Goal: Task Accomplishment & Management: Complete application form

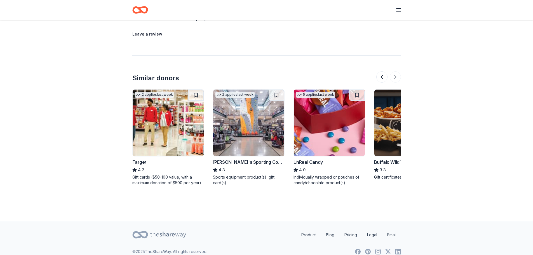
scroll to position [0, 529]
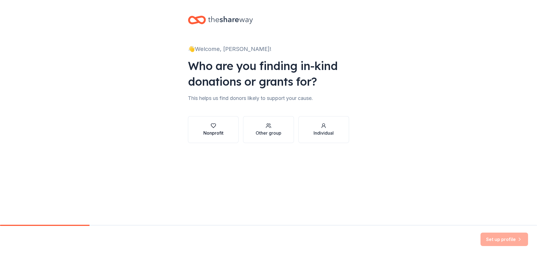
click at [208, 126] on div "button" at bounding box center [214, 126] width 20 height 6
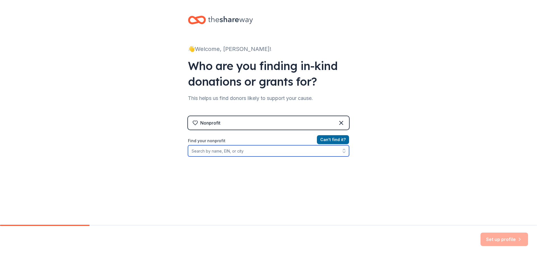
click at [244, 152] on input "Find your nonprofit" at bounding box center [268, 150] width 161 height 11
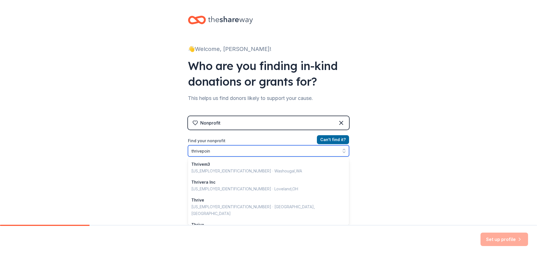
type input "thrivepoint"
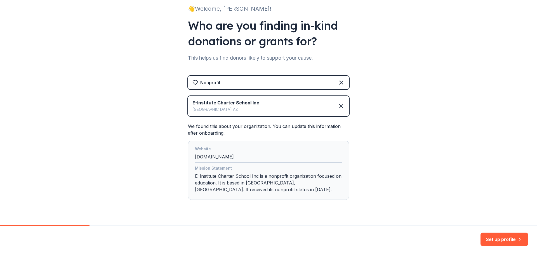
scroll to position [53, 0]
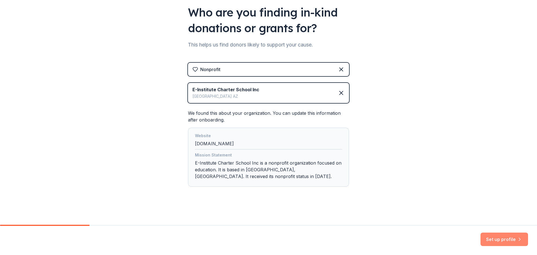
click at [358, 154] on button "Set up profile" at bounding box center [505, 239] width 48 height 13
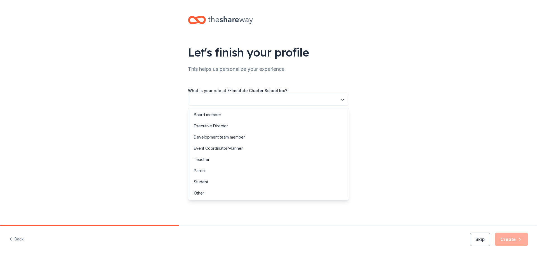
click at [340, 96] on button "button" at bounding box center [268, 100] width 161 height 12
click at [205, 154] on div "Other" at bounding box center [269, 193] width 158 height 11
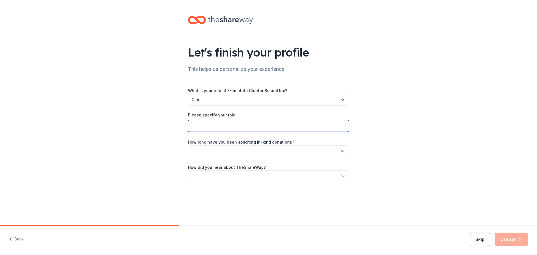
click at [212, 127] on input "Please specify your role:" at bounding box center [268, 126] width 161 height 12
type input "Events Coordinator"
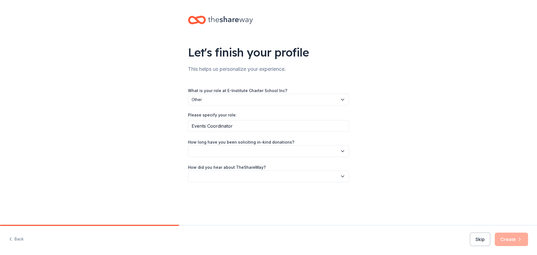
click at [287, 154] on button "button" at bounding box center [268, 151] width 161 height 12
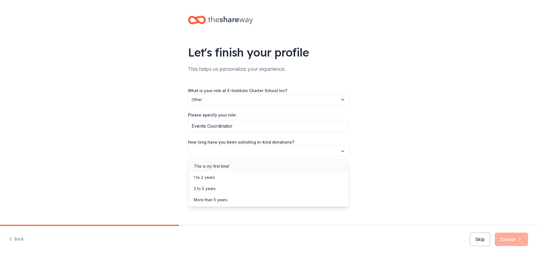
click at [229, 154] on div "This is my first time!" at bounding box center [212, 166] width 36 height 7
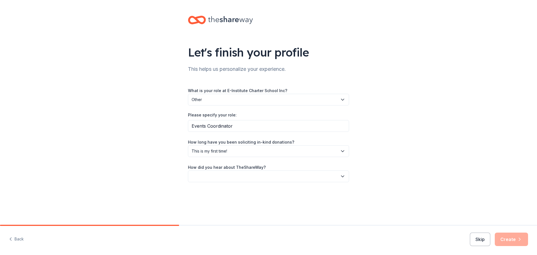
click at [267, 154] on button "button" at bounding box center [268, 176] width 161 height 12
click at [230, 154] on div "Online search" at bounding box center [269, 202] width 158 height 11
click at [358, 154] on div "Back Skip Create" at bounding box center [268, 240] width 537 height 29
click at [358, 154] on button "Create" at bounding box center [511, 239] width 33 height 13
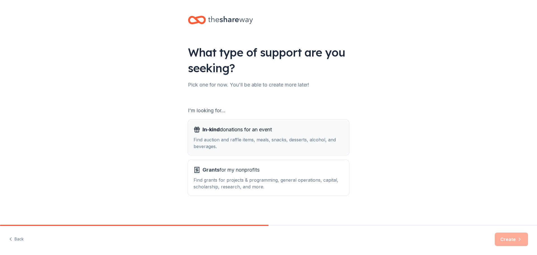
click at [232, 142] on div "Find auction and raffle items, meals, snacks, desserts, alcohol, and beverages." at bounding box center [269, 142] width 150 height 13
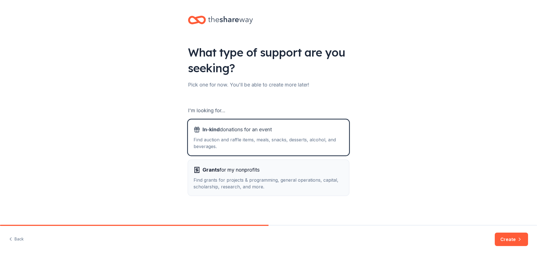
click at [233, 154] on div "Find grants for projects & programming, general operations, capital, scholarshi…" at bounding box center [269, 183] width 150 height 13
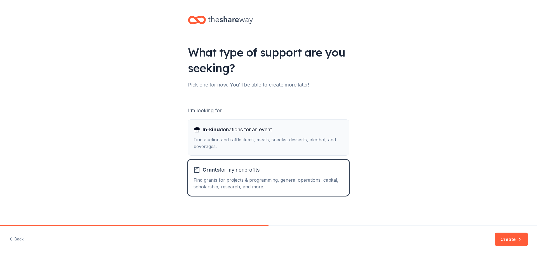
click at [291, 138] on div "Find auction and raffle items, meals, snacks, desserts, alcohol, and beverages." at bounding box center [269, 142] width 150 height 13
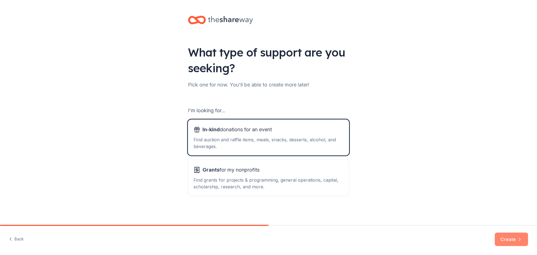
click at [358, 154] on button "Create" at bounding box center [511, 239] width 33 height 13
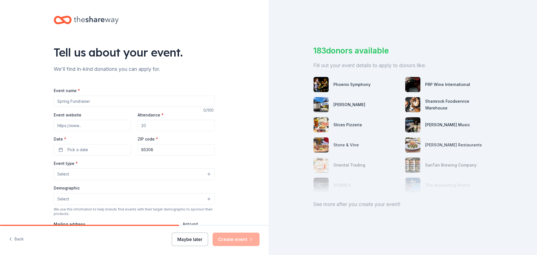
click at [186, 154] on button "Maybe later" at bounding box center [190, 239] width 36 height 13
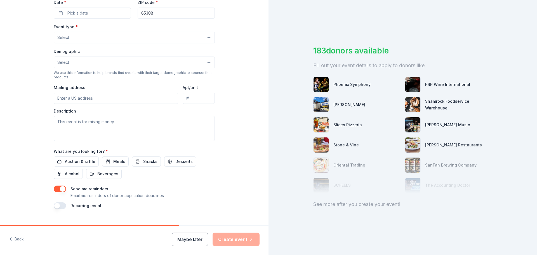
scroll to position [148, 0]
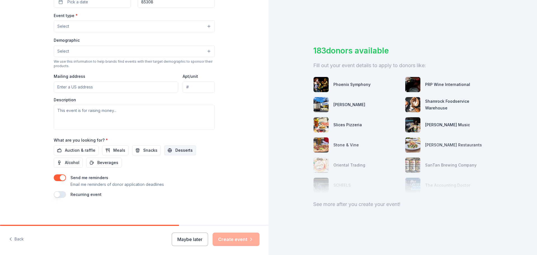
click at [176, 148] on span "Desserts" at bounding box center [184, 150] width 17 height 7
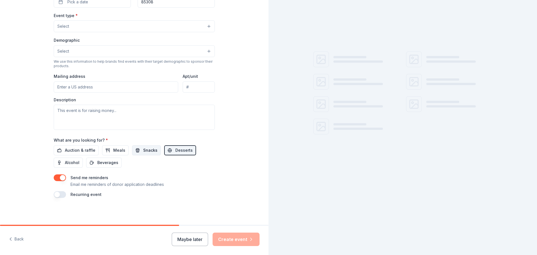
click at [143, 151] on span "Snacks" at bounding box center [150, 150] width 14 height 7
click at [120, 149] on span "Meals" at bounding box center [119, 150] width 12 height 7
click at [132, 149] on button "Snacks" at bounding box center [146, 150] width 29 height 10
click at [176, 153] on span "Desserts" at bounding box center [184, 150] width 17 height 7
click at [120, 149] on span "Meals" at bounding box center [119, 150] width 12 height 7
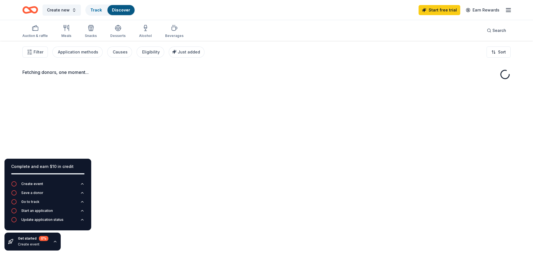
drag, startPoint x: 267, startPoint y: 162, endPoint x: 267, endPoint y: 98, distance: 63.8
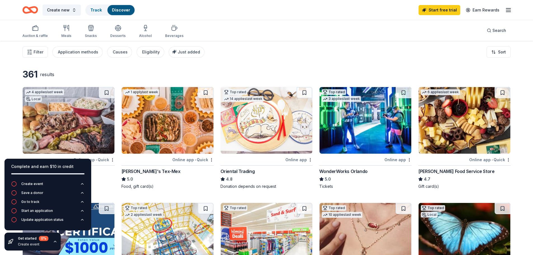
click at [292, 52] on div "Filter Application methods Causes Eligibility Just added Sort" at bounding box center [266, 52] width 533 height 22
drag, startPoint x: 34, startPoint y: 188, endPoint x: 32, endPoint y: 191, distance: 3.4
click at [32, 154] on div "Complete and earn $10 in credit Create event Save a donor Go to track Start an …" at bounding box center [47, 195] width 87 height 72
click at [32, 154] on div "Create event" at bounding box center [32, 184] width 22 height 4
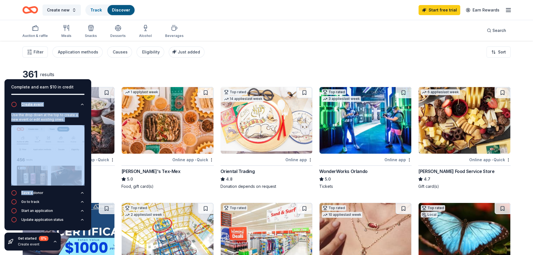
click at [31, 103] on div "Create event" at bounding box center [32, 104] width 22 height 4
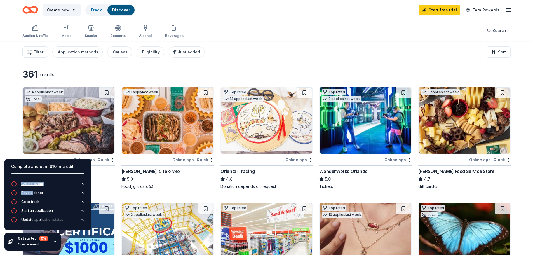
click at [33, 154] on div "Create event" at bounding box center [32, 184] width 22 height 4
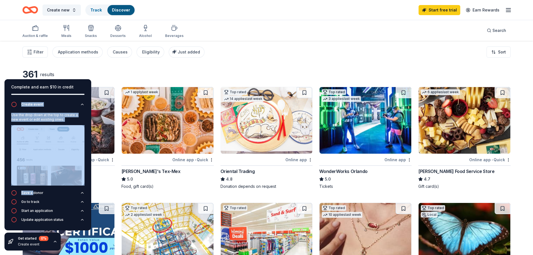
click at [323, 27] on div "Auction & raffle Meals Snacks Desserts Alcohol Beverages Search" at bounding box center [266, 30] width 488 height 21
click at [67, 9] on span "Create new" at bounding box center [58, 10] width 23 height 7
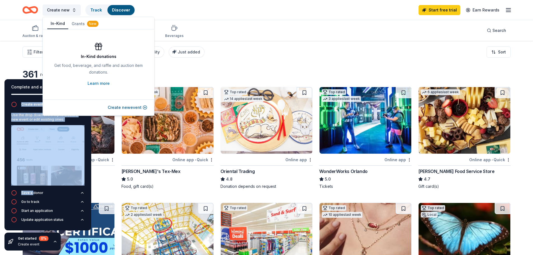
click at [57, 22] on button "In-Kind" at bounding box center [57, 23] width 21 height 11
click at [120, 105] on button "Create new event" at bounding box center [127, 107] width 39 height 7
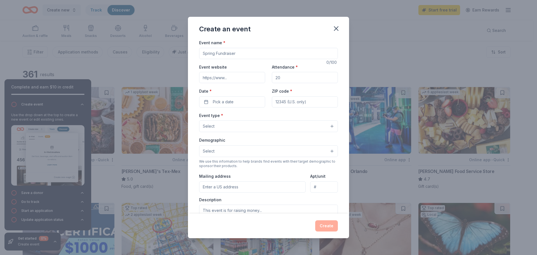
click at [212, 57] on input "Event name *" at bounding box center [268, 53] width 139 height 11
type input "Fun Fridays"
click at [246, 77] on input "Event website" at bounding box center [232, 77] width 66 height 11
type input "t"
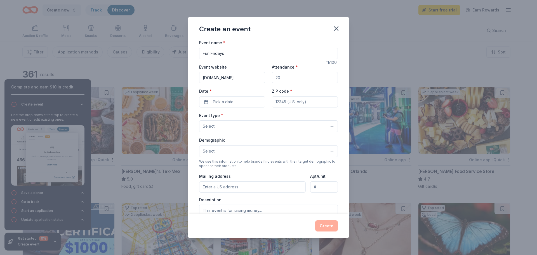
type input "[DOMAIN_NAME]"
click at [296, 77] on input "Attendance *" at bounding box center [305, 77] width 66 height 11
type input "200"
click at [225, 102] on span "Pick a date" at bounding box center [223, 102] width 21 height 7
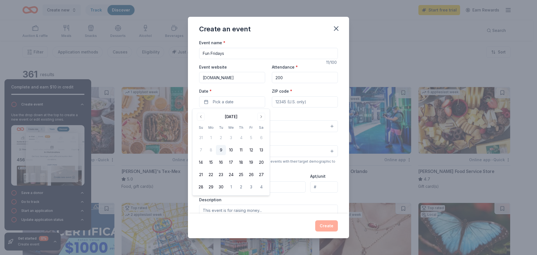
click at [285, 116] on div "Event type * Select" at bounding box center [268, 122] width 139 height 20
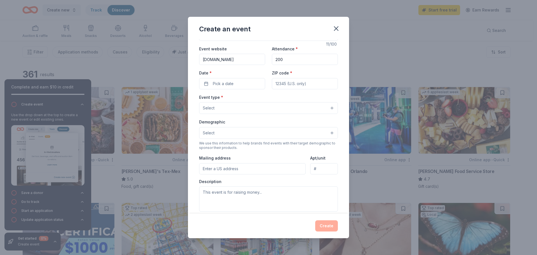
scroll to position [20, 0]
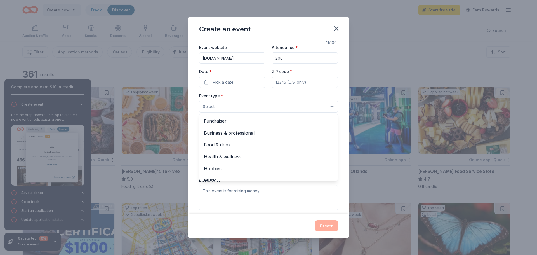
click at [326, 110] on button "Select" at bounding box center [268, 107] width 139 height 12
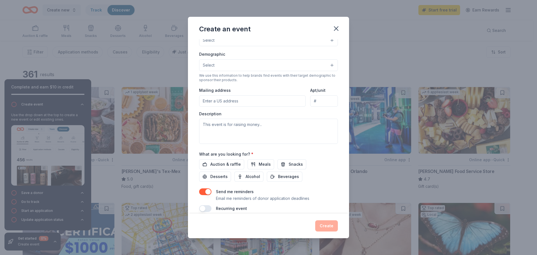
scroll to position [93, 0]
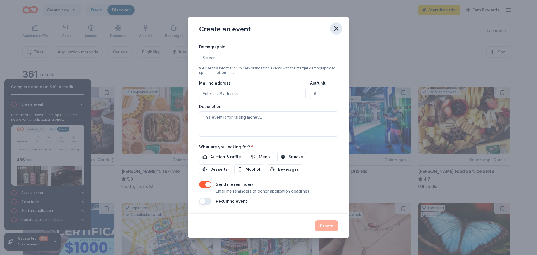
click at [333, 25] on icon "button" at bounding box center [337, 29] width 8 height 8
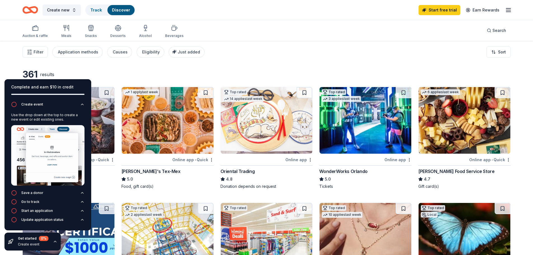
click at [41, 88] on div "Complete and earn $10 in credit" at bounding box center [47, 87] width 73 height 7
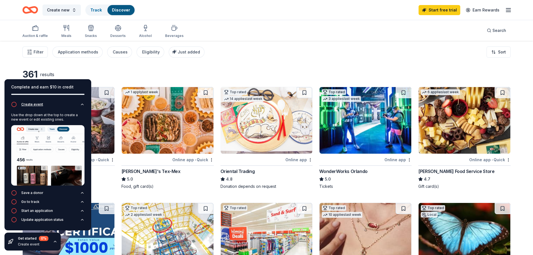
click at [78, 105] on button "Create event" at bounding box center [47, 106] width 73 height 9
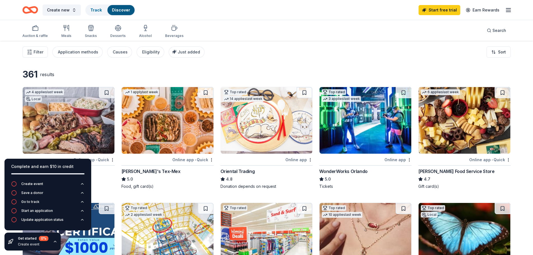
click at [54, 154] on icon "button" at bounding box center [55, 241] width 4 height 4
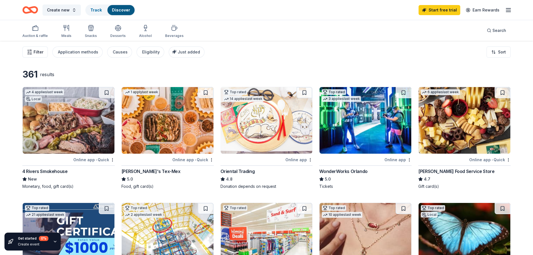
click at [36, 55] on button "Filter" at bounding box center [34, 51] width 25 height 11
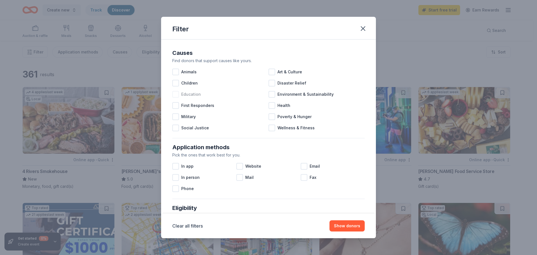
click at [176, 95] on div at bounding box center [175, 94] width 7 height 7
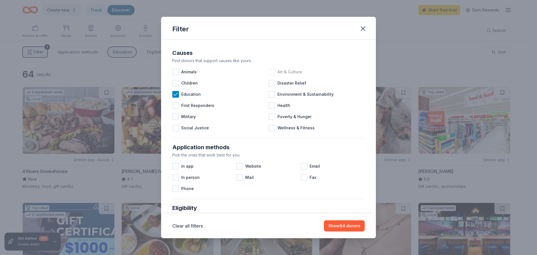
click at [279, 71] on span "Art & Culture" at bounding box center [290, 72] width 25 height 7
click at [286, 129] on span "Wellness & Fitness" at bounding box center [296, 128] width 37 height 7
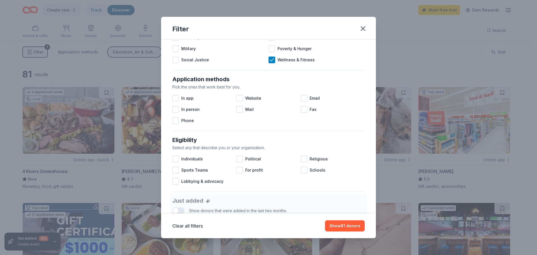
scroll to position [69, 0]
click at [175, 110] on div at bounding box center [175, 108] width 7 height 7
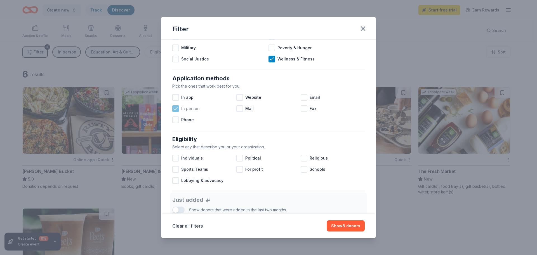
click at [178, 107] on icon at bounding box center [176, 109] width 6 height 6
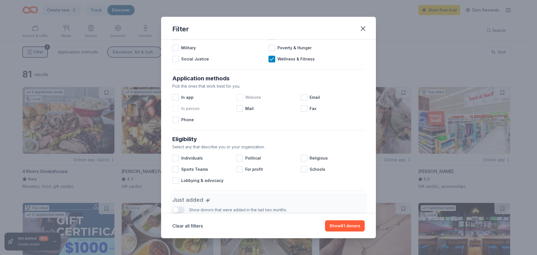
click at [237, 97] on div at bounding box center [240, 97] width 7 height 7
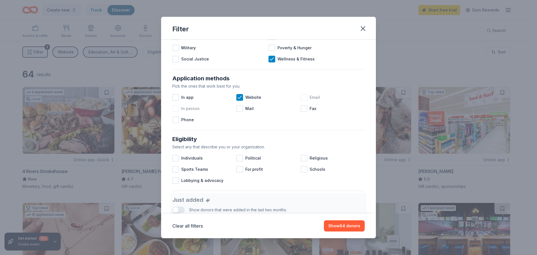
click at [301, 98] on div at bounding box center [304, 97] width 7 height 7
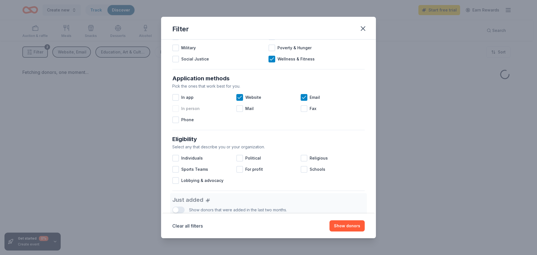
click at [176, 109] on div at bounding box center [175, 108] width 7 height 7
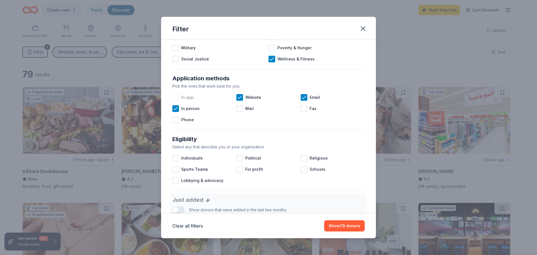
click at [177, 99] on div at bounding box center [175, 97] width 7 height 7
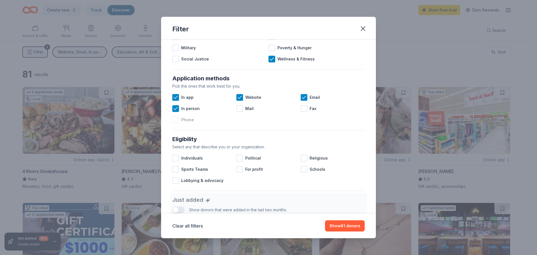
click at [173, 122] on div at bounding box center [175, 119] width 7 height 7
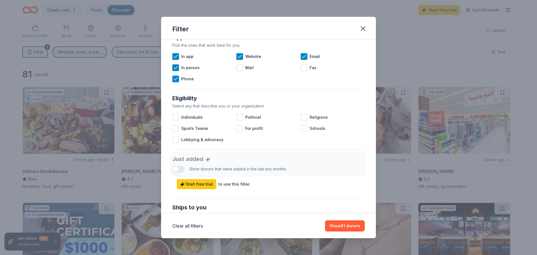
scroll to position [111, 0]
click at [303, 125] on div at bounding box center [304, 127] width 7 height 7
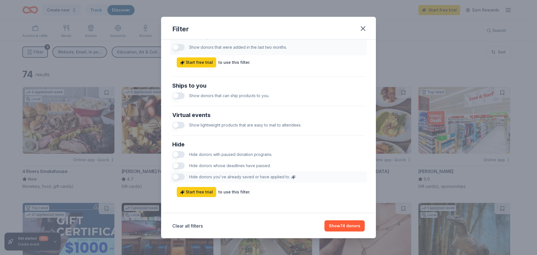
scroll to position [233, 0]
click at [175, 93] on button "button" at bounding box center [178, 94] width 12 height 7
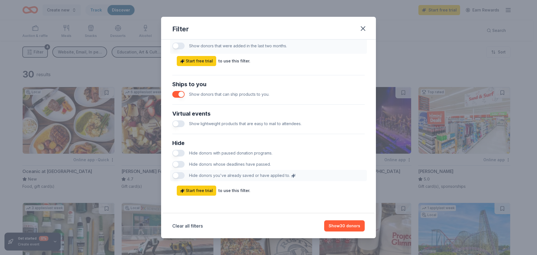
click at [175, 93] on button "button" at bounding box center [178, 94] width 12 height 7
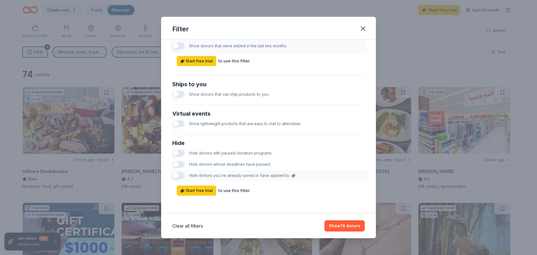
click at [179, 154] on button "button" at bounding box center [178, 164] width 12 height 7
click at [338, 154] on button "Show 74 donors" at bounding box center [345, 225] width 40 height 11
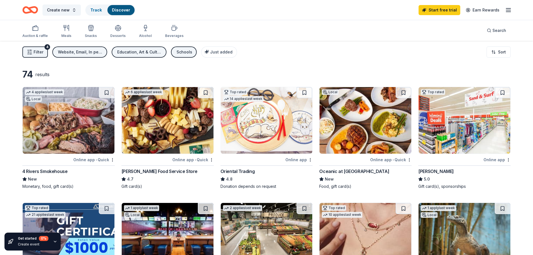
click at [38, 56] on button "Filter 4" at bounding box center [34, 51] width 25 height 11
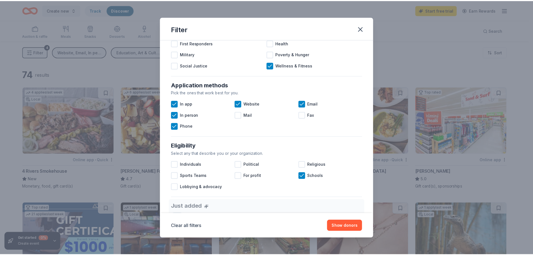
scroll to position [37, 0]
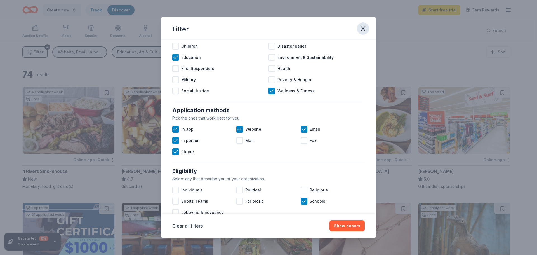
click at [358, 26] on icon "button" at bounding box center [363, 29] width 8 height 8
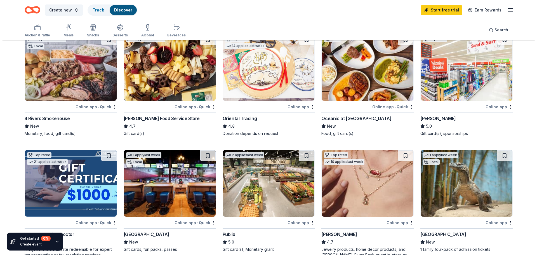
scroll to position [0, 0]
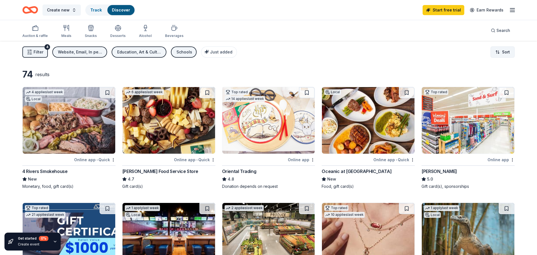
click at [358, 50] on html "Create new Track Discover Start free trial Earn Rewards Auction & raffle Meals …" at bounding box center [268, 127] width 537 height 255
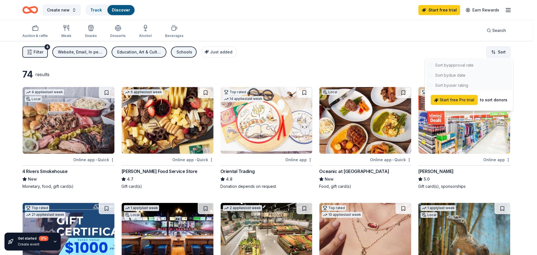
click at [358, 50] on html "Create new Track Discover Start free trial Earn Rewards Auction & raffle Meals …" at bounding box center [268, 127] width 537 height 255
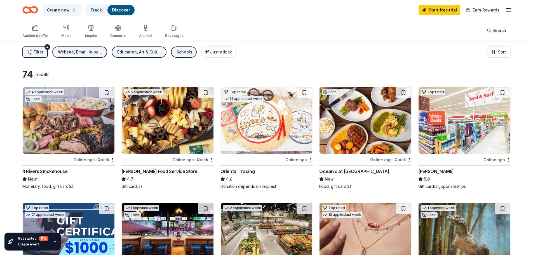
click at [40, 54] on span "Filter" at bounding box center [39, 52] width 10 height 7
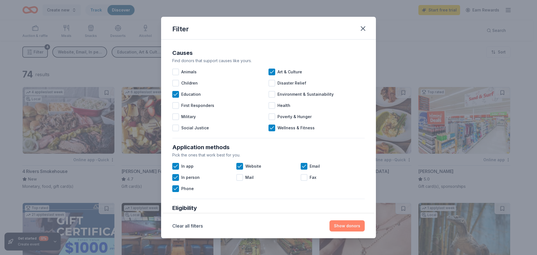
click at [347, 154] on button "Show donors" at bounding box center [347, 225] width 35 height 11
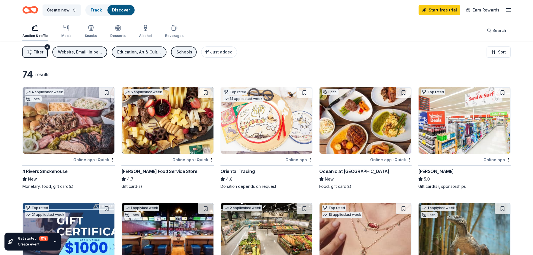
click at [28, 29] on div "button" at bounding box center [34, 28] width 25 height 7
click at [358, 30] on span "Search" at bounding box center [500, 30] width 14 height 7
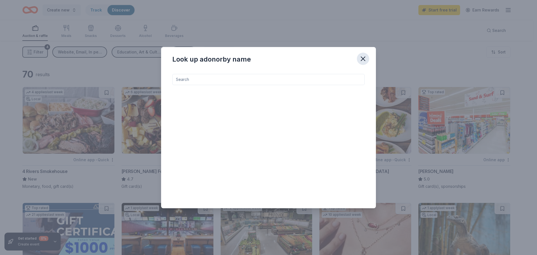
click at [358, 59] on icon "button" at bounding box center [363, 59] width 8 height 8
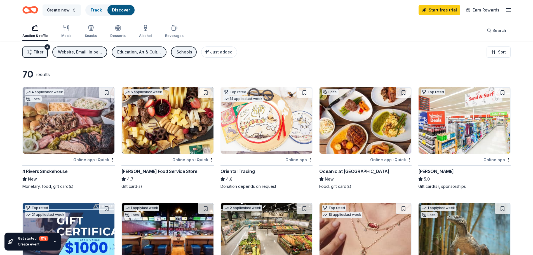
click at [69, 11] on button "Create new" at bounding box center [62, 9] width 38 height 11
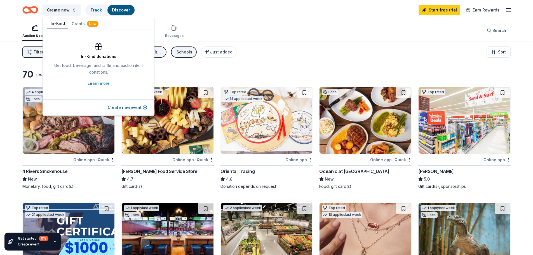
click at [63, 25] on button "In-Kind" at bounding box center [57, 23] width 21 height 11
click at [60, 25] on button "In-Kind" at bounding box center [57, 23] width 21 height 11
click at [228, 11] on div "Create new Track Discover Start free trial Earn Rewards" at bounding box center [266, 9] width 488 height 13
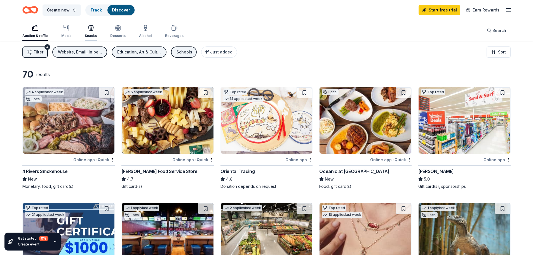
click at [93, 31] on icon "button" at bounding box center [91, 28] width 7 height 7
